Goal: Task Accomplishment & Management: Manage account settings

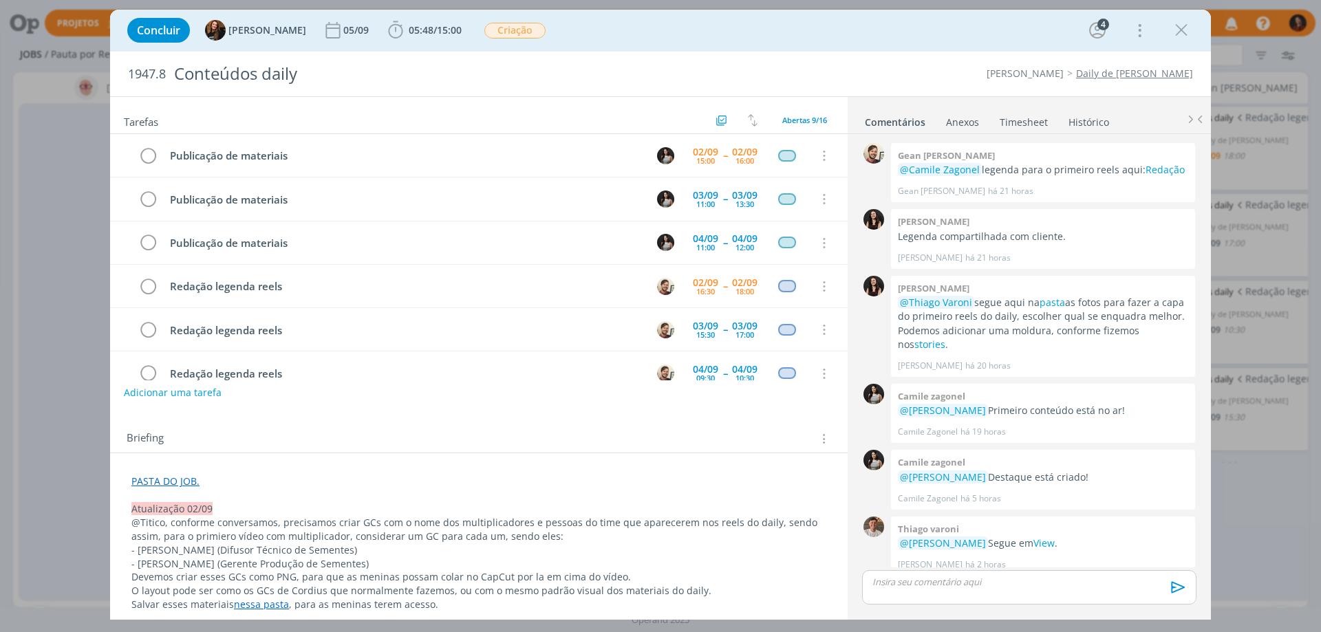
click at [1192, 32] on div "dialog" at bounding box center [1181, 30] width 25 height 25
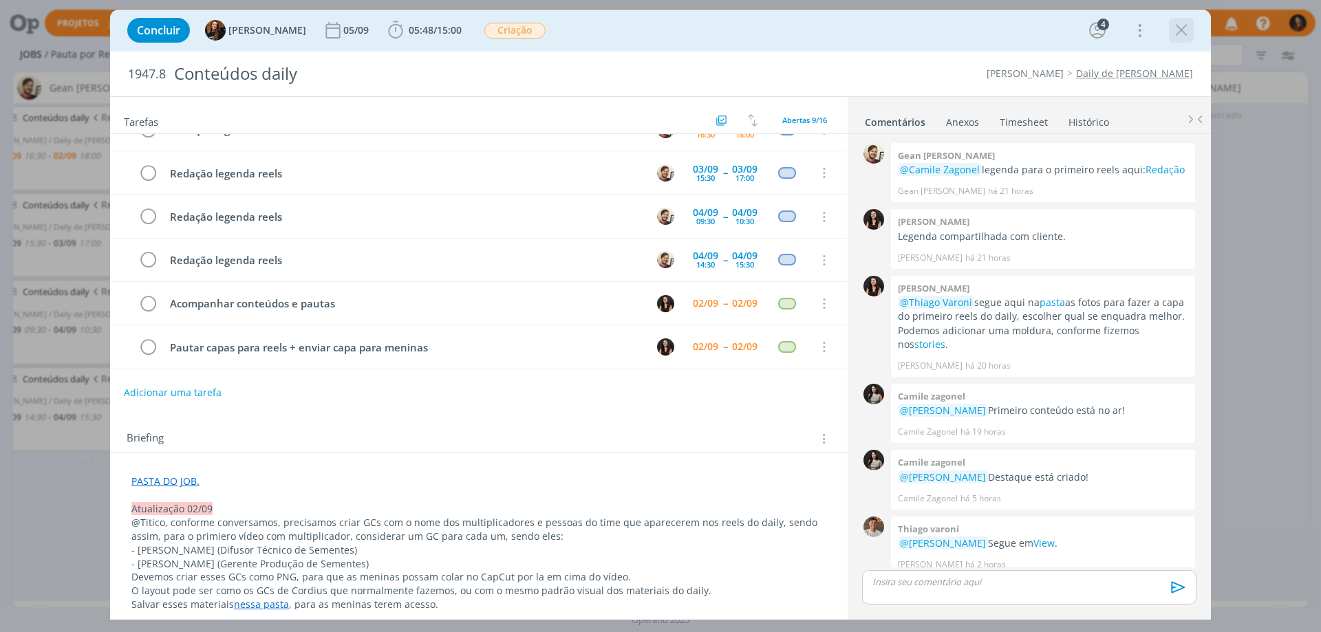
click at [1176, 23] on icon "dialog" at bounding box center [1181, 30] width 21 height 21
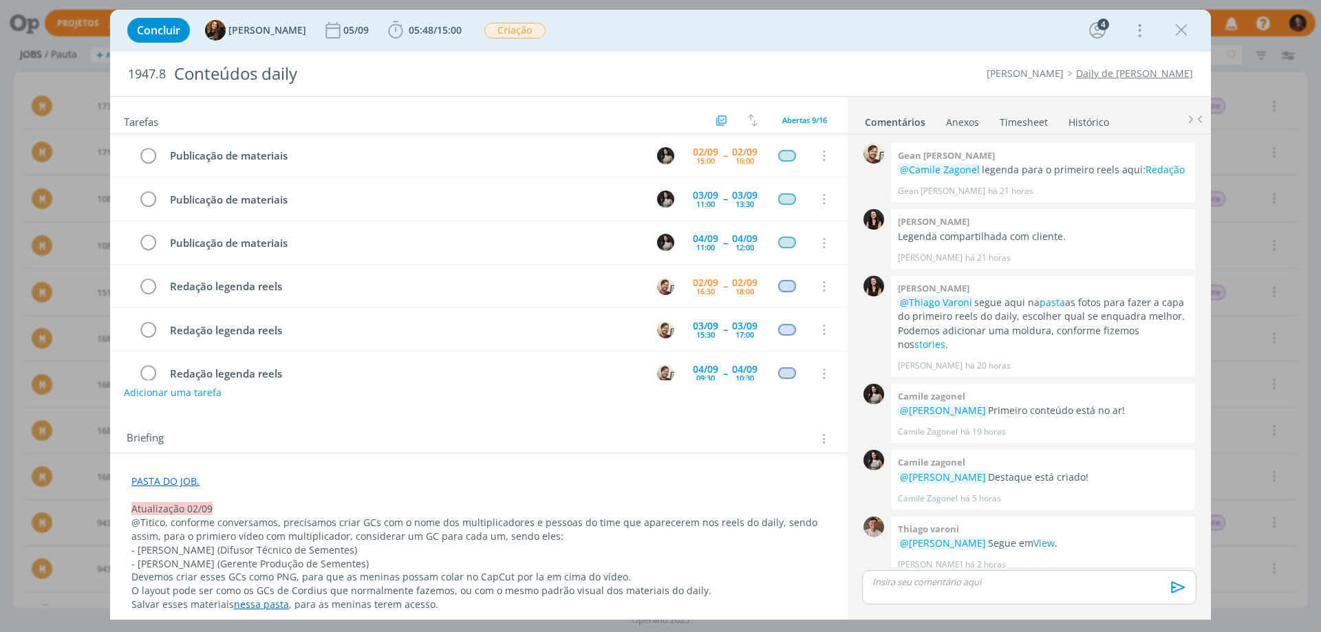
click at [1025, 120] on link "Timesheet" at bounding box center [1024, 119] width 50 height 20
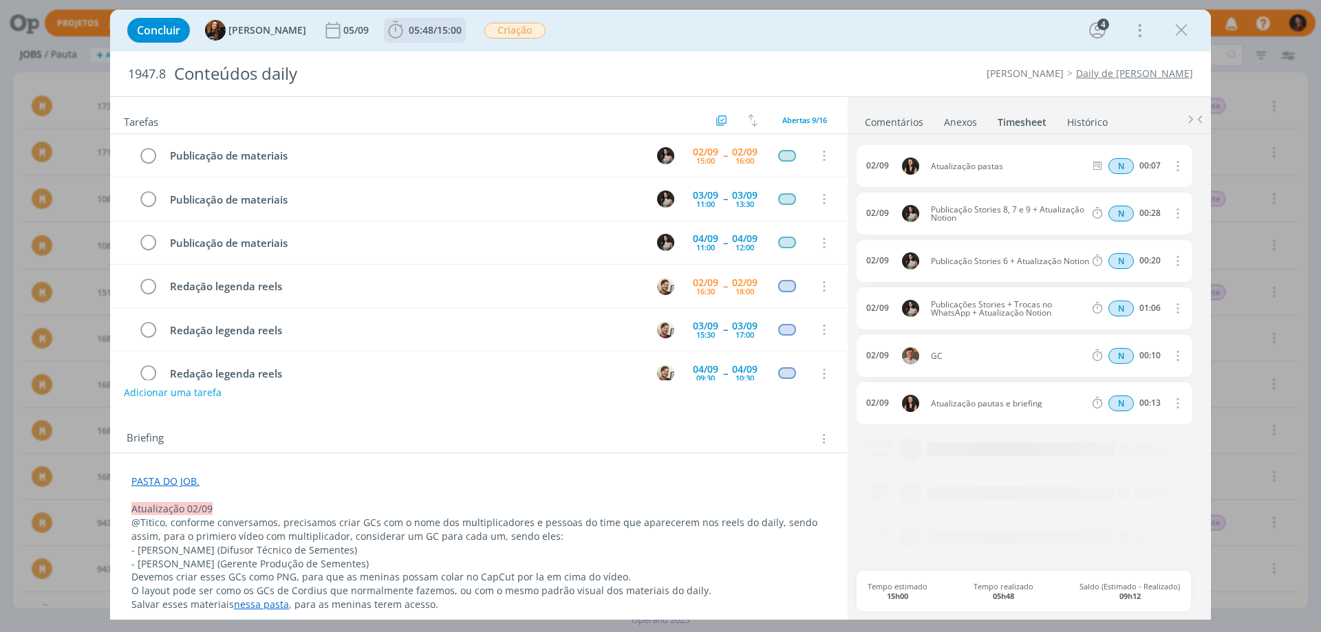
click at [409, 35] on span "05:48" at bounding box center [421, 29] width 25 height 13
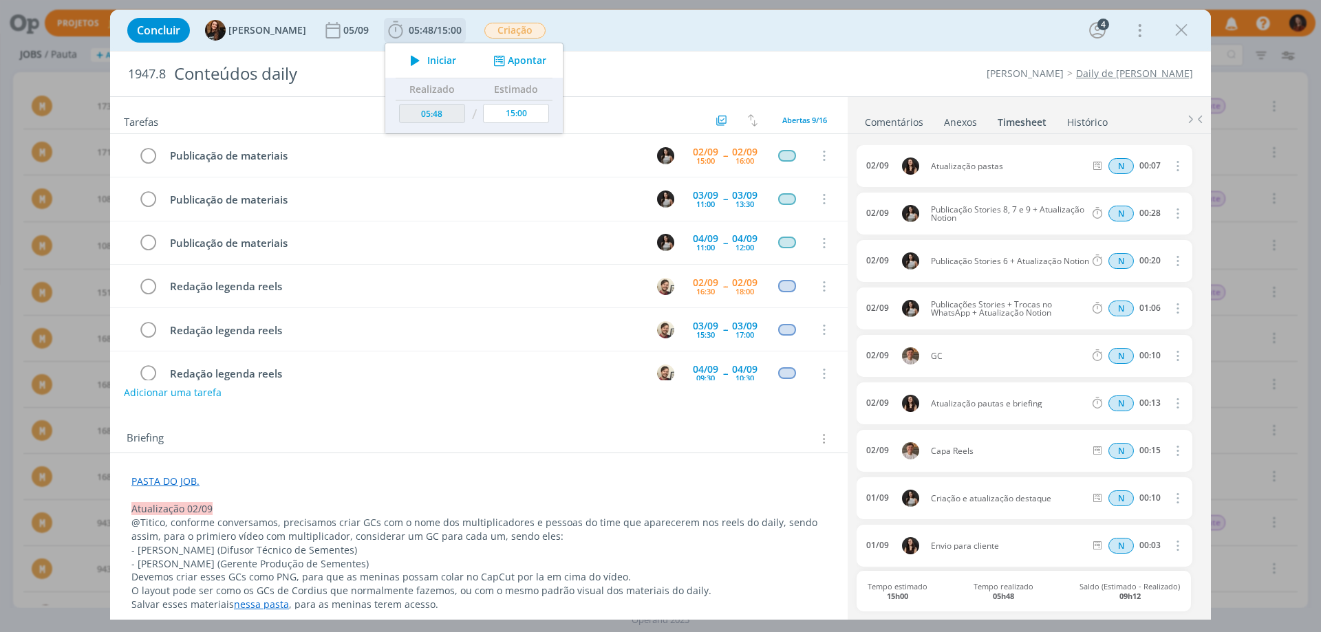
click at [529, 63] on button "Apontar" at bounding box center [518, 61] width 57 height 14
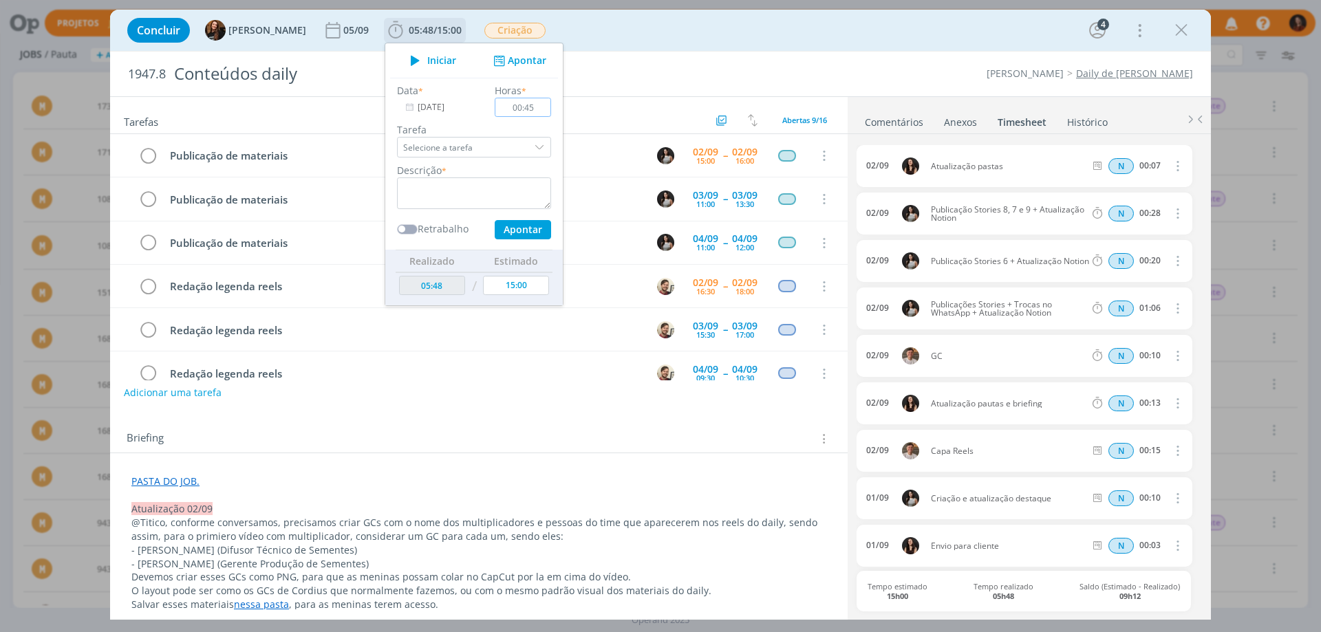
type input "00:45"
click at [496, 195] on textarea "dialog" at bounding box center [474, 194] width 154 height 32
type textarea "Acompanhamento"
click at [520, 113] on input "00:45" at bounding box center [523, 107] width 56 height 19
type input "01:15"
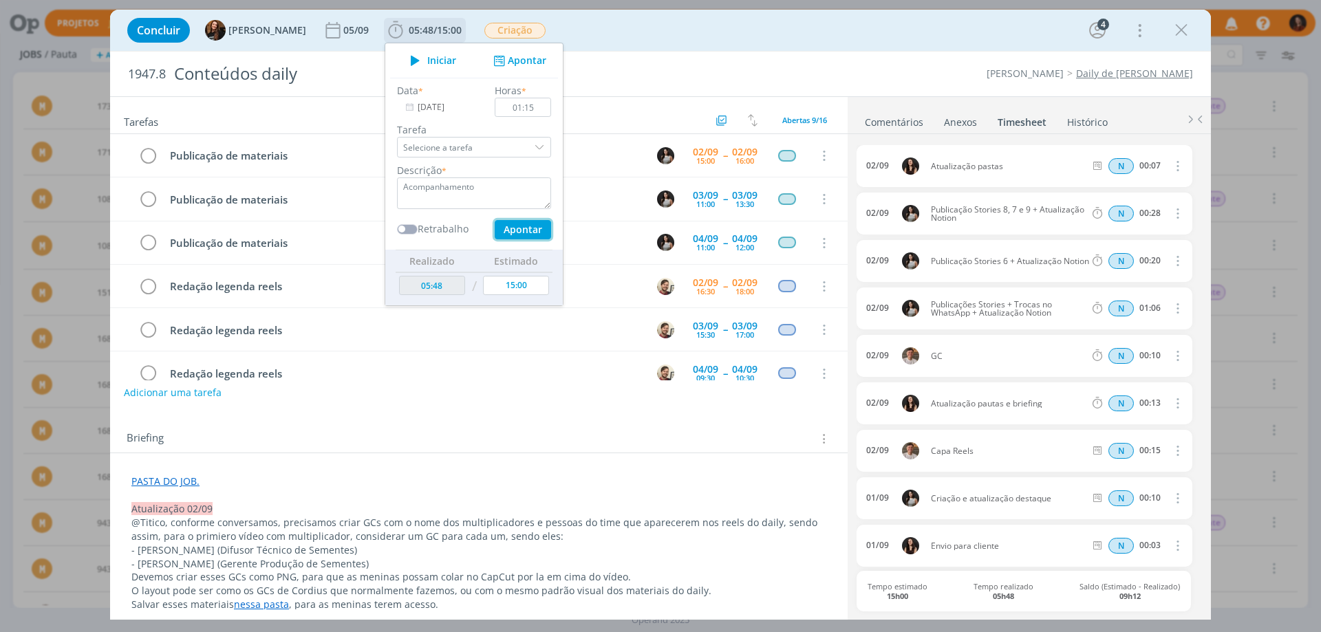
click at [513, 237] on button "Apontar" at bounding box center [523, 229] width 56 height 19
type input "07:03"
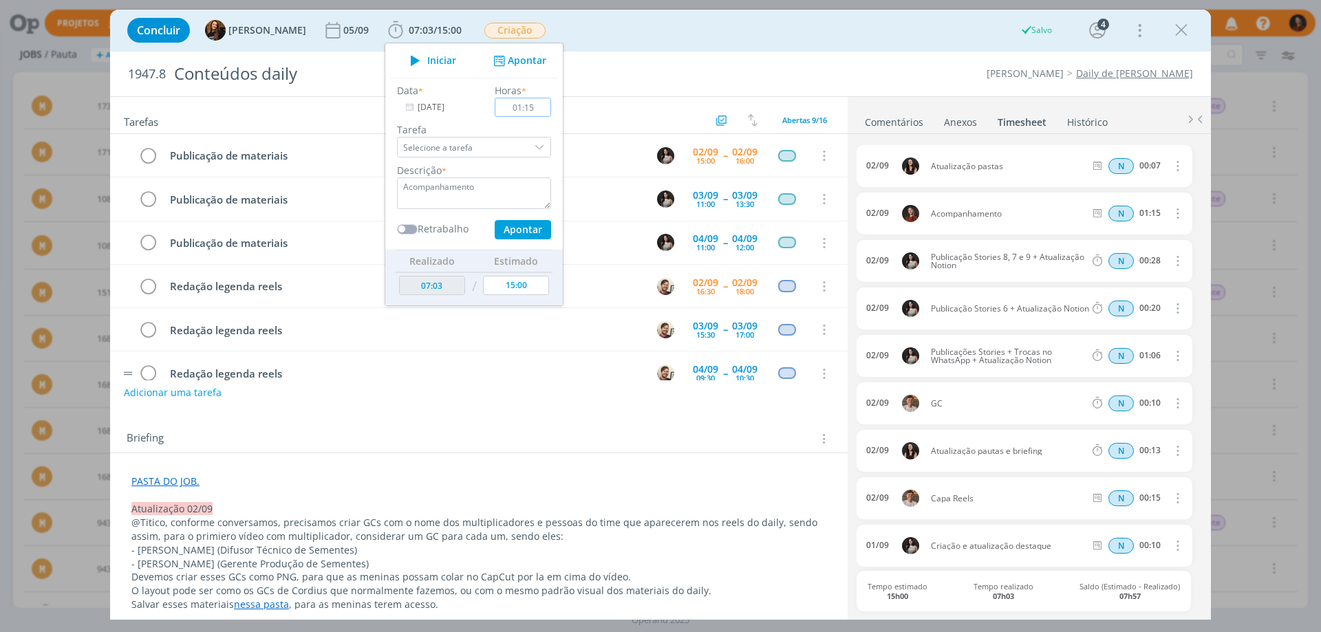
type input "00:00"
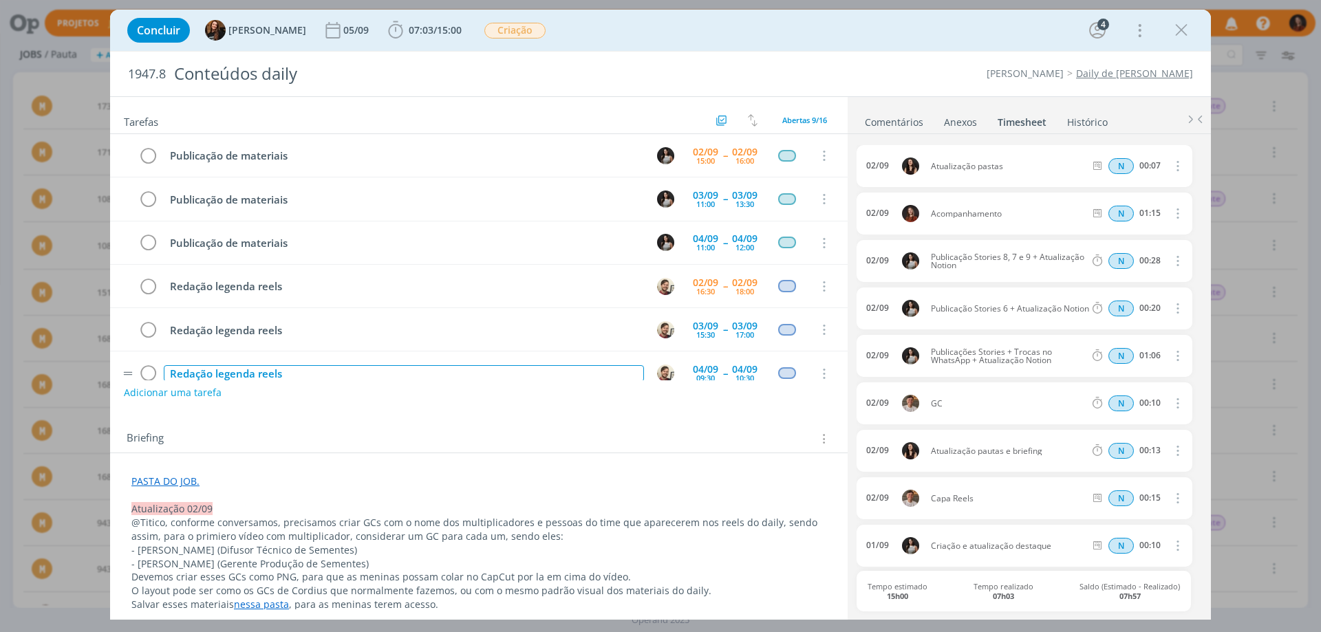
click at [546, 378] on div "Redação legenda reels" at bounding box center [404, 373] width 480 height 17
click at [456, 441] on div "Briefing Briefings Predefinidos Versões do Briefing Ver Briefing do Projeto" at bounding box center [481, 439] width 708 height 18
click at [1182, 30] on icon "dialog" at bounding box center [1181, 30] width 21 height 21
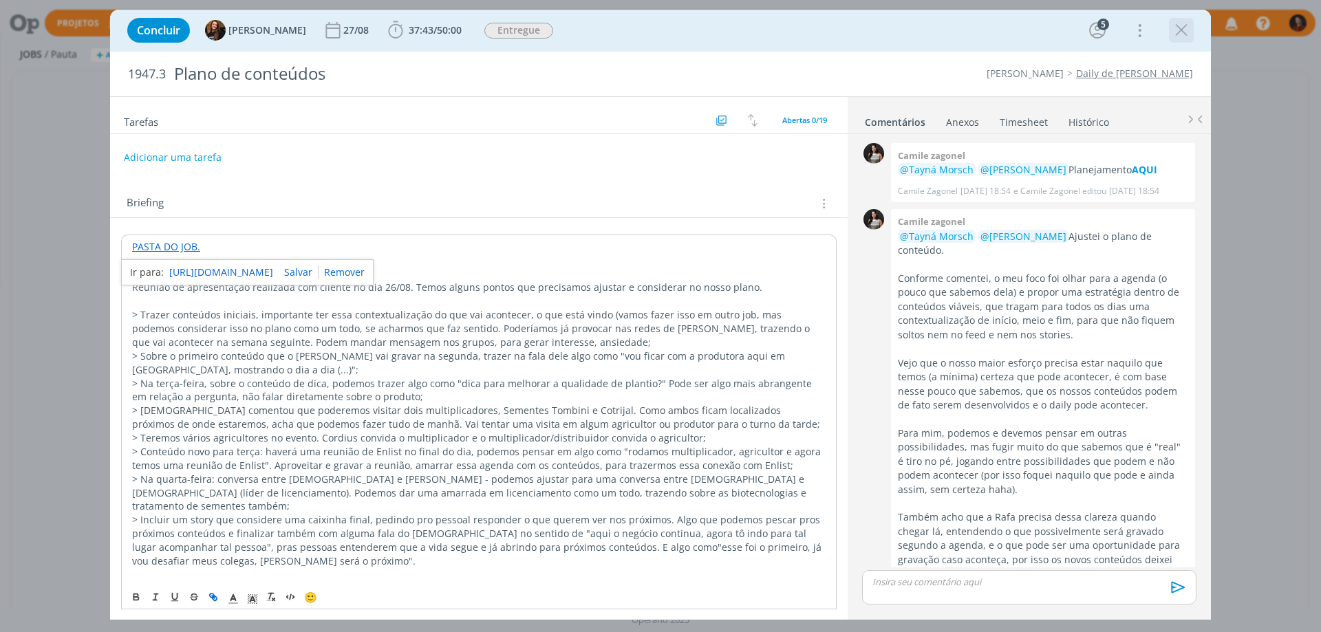
scroll to position [1125, 0]
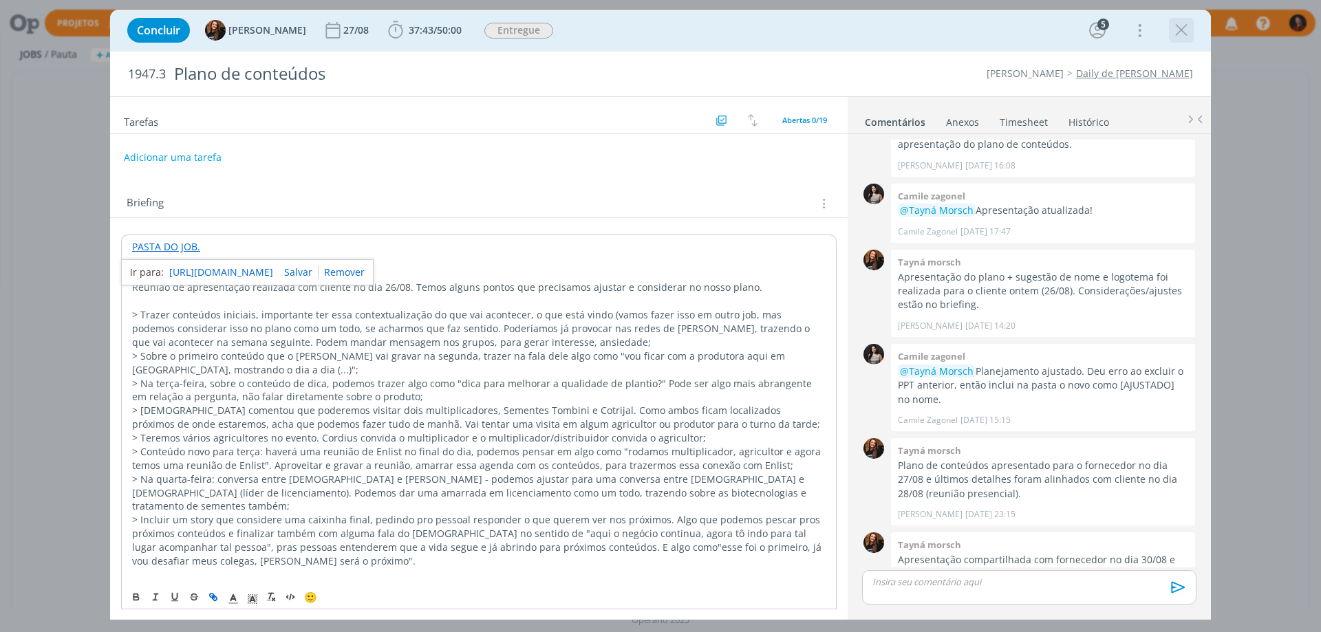
click at [1184, 28] on icon "dialog" at bounding box center [1181, 30] width 21 height 21
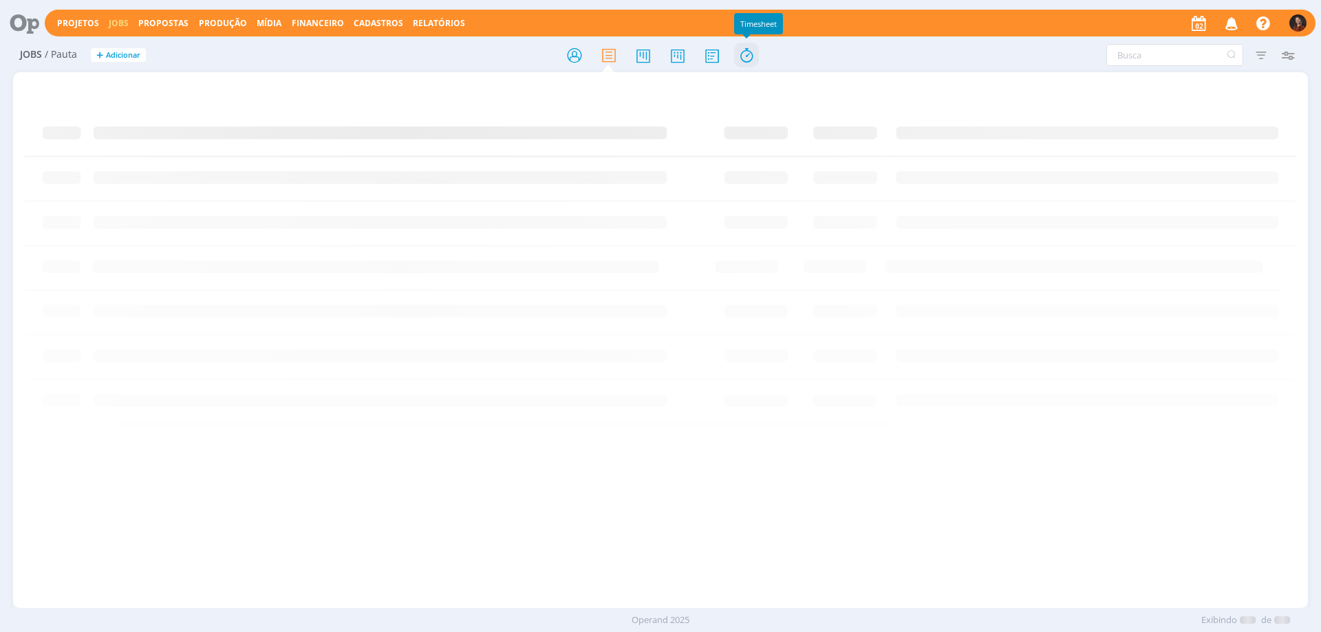
click at [753, 59] on icon at bounding box center [746, 55] width 25 height 27
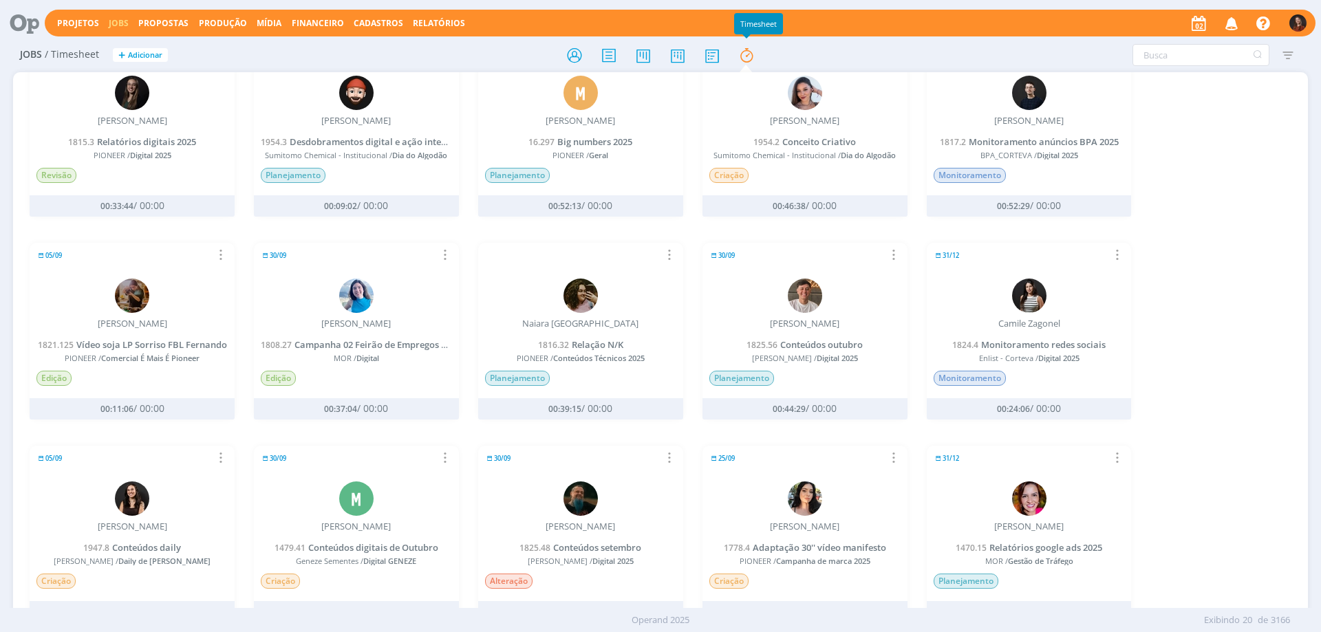
scroll to position [551, 0]
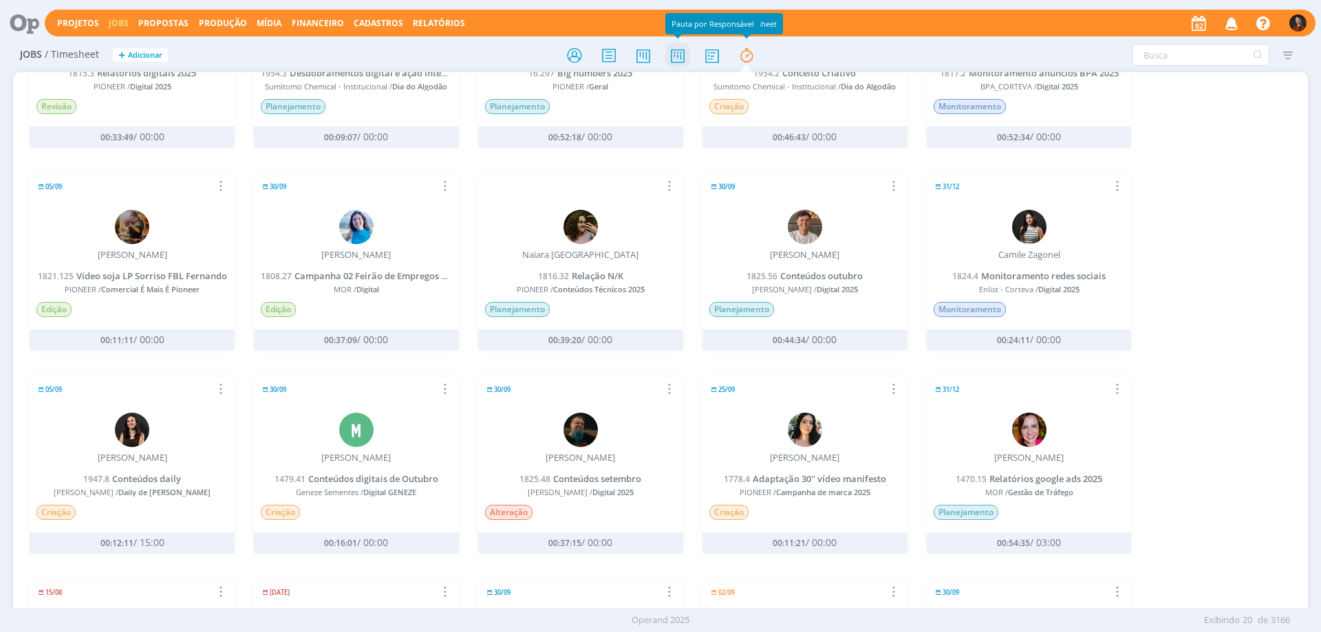
click at [675, 52] on icon at bounding box center [677, 55] width 25 height 27
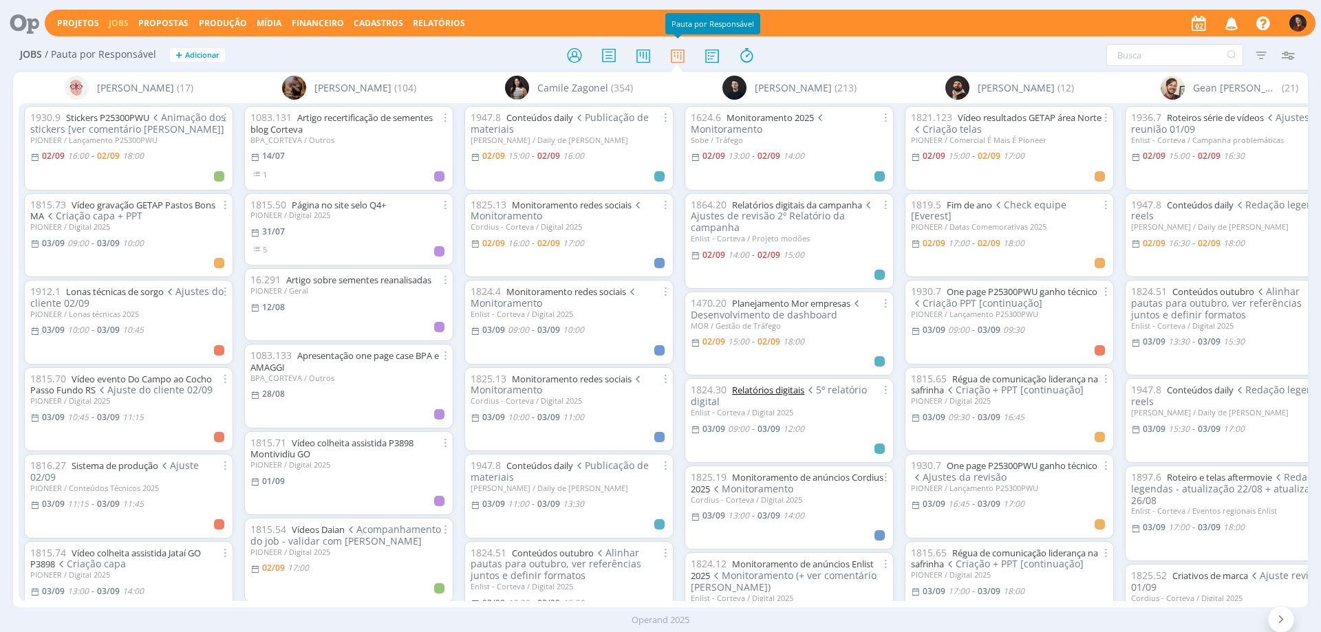
click at [780, 385] on link "Relatórios digitais" at bounding box center [768, 390] width 72 height 12
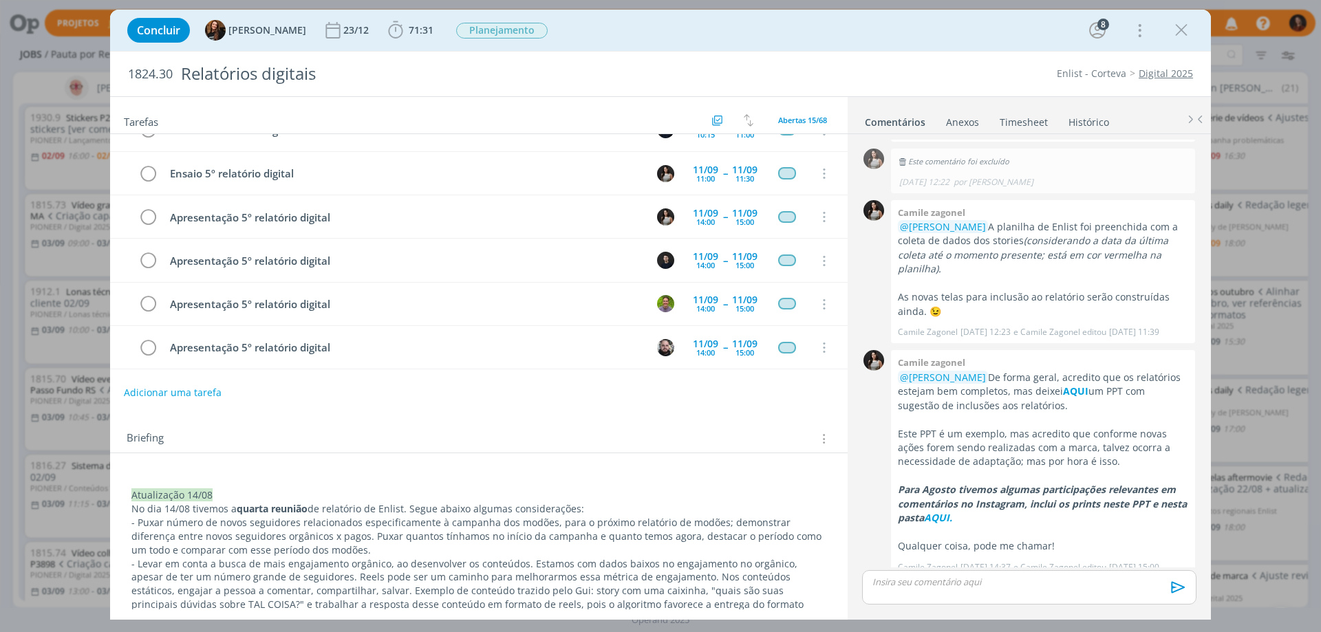
click at [568, 425] on div "Briefing Briefings Predefinidos Versões do Briefing Ver Briefing do Projeto" at bounding box center [479, 434] width 738 height 37
